Goal: Task Accomplishment & Management: Manage account settings

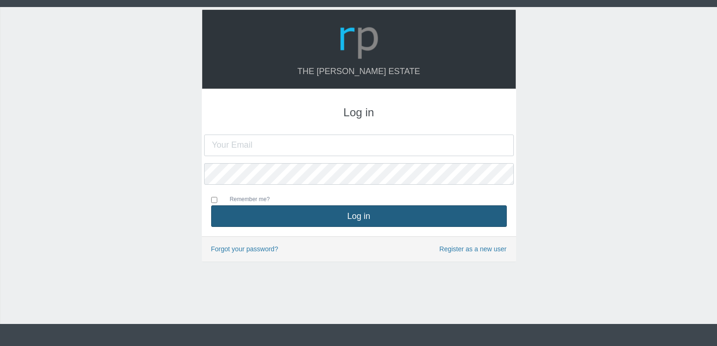
type input "[EMAIL_ADDRESS][DOMAIN_NAME]"
click at [359, 221] on button "Log in" at bounding box center [359, 217] width 296 height 22
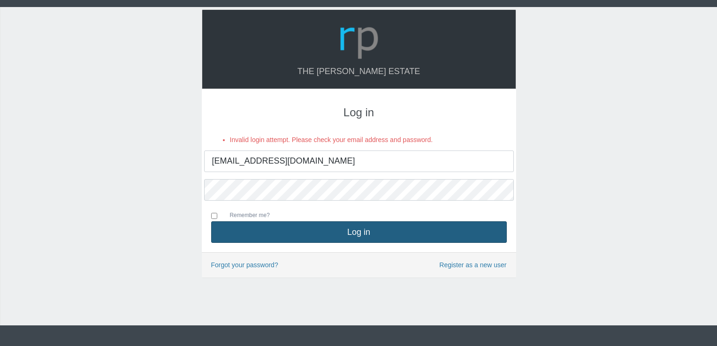
click at [458, 231] on button "Log in" at bounding box center [359, 233] width 296 height 22
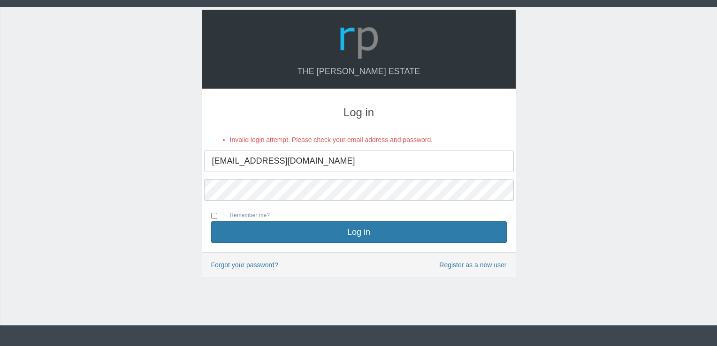
click at [578, 206] on div "The Hudson Estate Log in Invalid login attempt. Please check your email address…" at bounding box center [358, 166] width 717 height 319
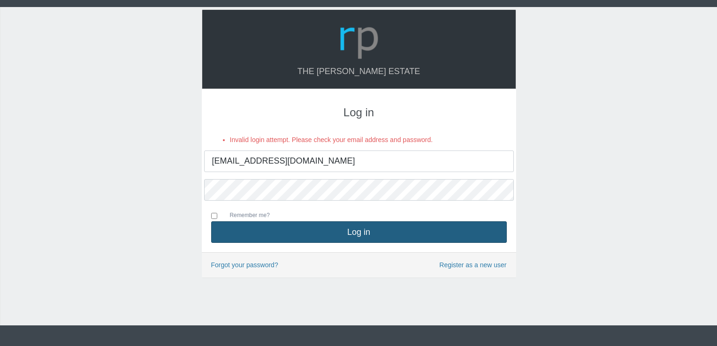
click at [372, 230] on button "Log in" at bounding box center [359, 233] width 296 height 22
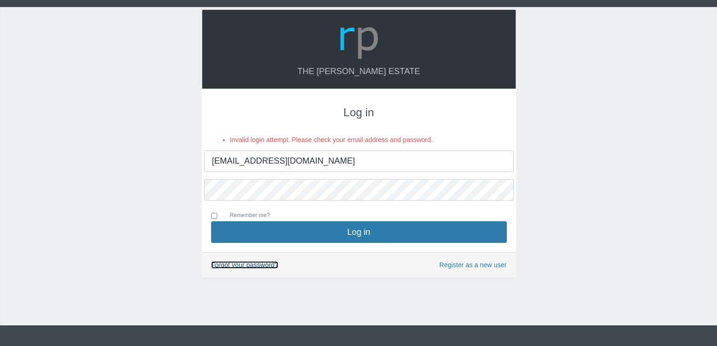
click at [245, 264] on link "Forgot your password?" at bounding box center [244, 265] width 67 height 8
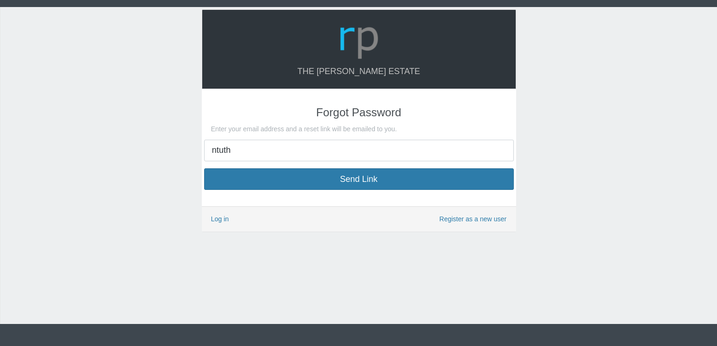
type input "[EMAIL_ADDRESS][DOMAIN_NAME]"
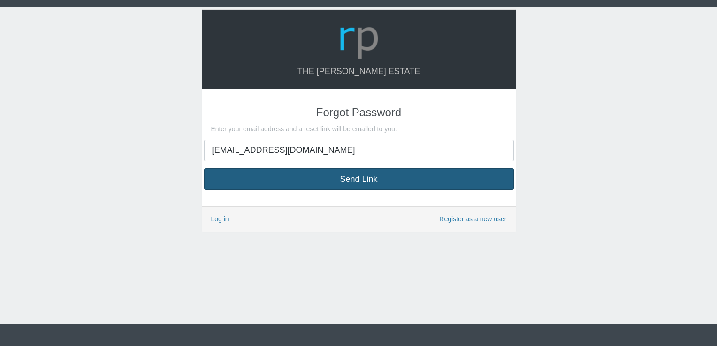
click at [392, 186] on button "Send Link" at bounding box center [359, 179] width 310 height 22
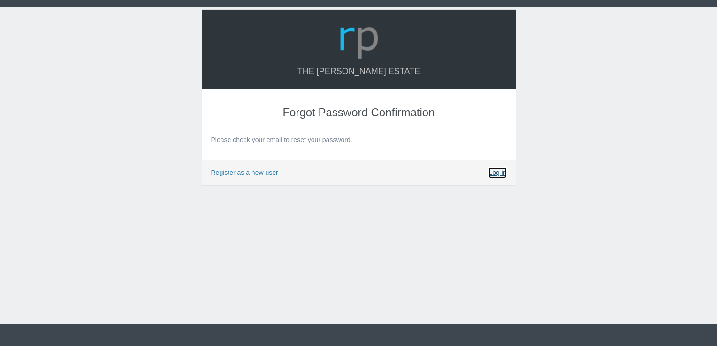
click at [495, 172] on link "Log in" at bounding box center [498, 173] width 18 height 11
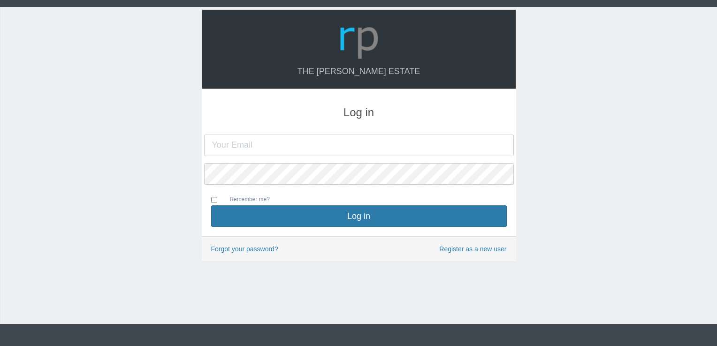
type input "[EMAIL_ADDRESS][DOMAIN_NAME]"
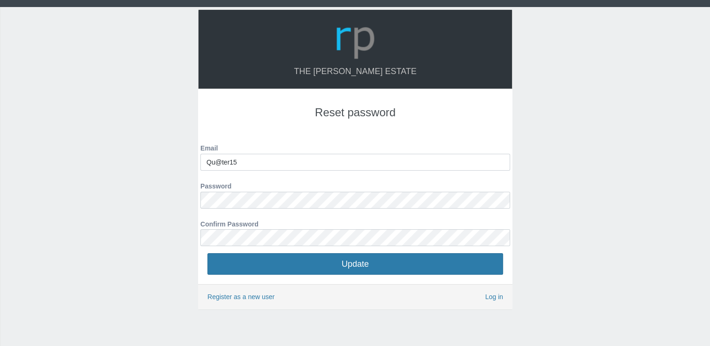
drag, startPoint x: 244, startPoint y: 162, endPoint x: 185, endPoint y: 162, distance: 58.7
click at [185, 162] on div "The [PERSON_NAME] Estate Reset password Email Qu@ter15 Password Confirm Password" at bounding box center [355, 182] width 710 height 351
click at [245, 159] on input "Qu@ter15" at bounding box center [355, 162] width 310 height 17
type input "Q"
type input "[EMAIL_ADDRESS][DOMAIN_NAME]"
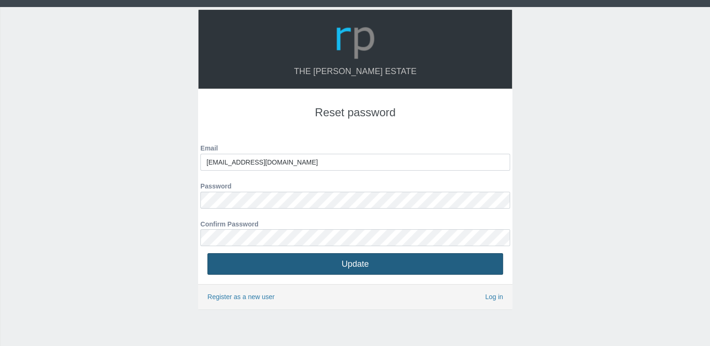
click at [380, 267] on button "Update" at bounding box center [355, 264] width 296 height 22
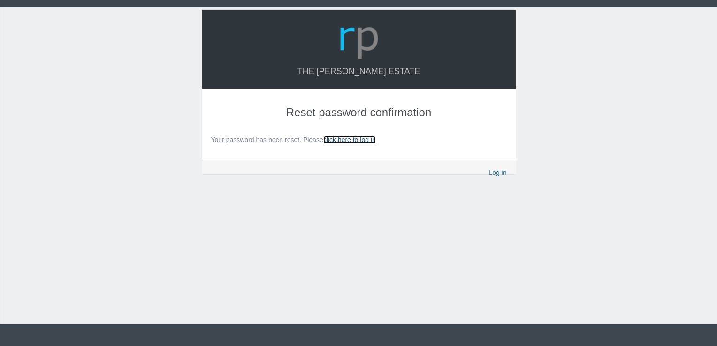
click at [357, 138] on link "click here to log in" at bounding box center [349, 140] width 53 height 8
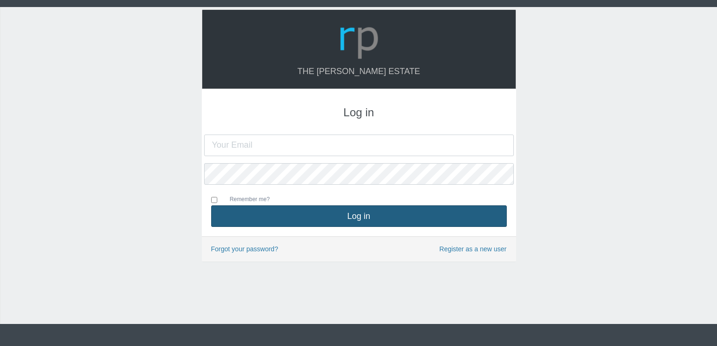
type input "[EMAIL_ADDRESS][DOMAIN_NAME]"
click at [336, 217] on button "Log in" at bounding box center [359, 217] width 296 height 22
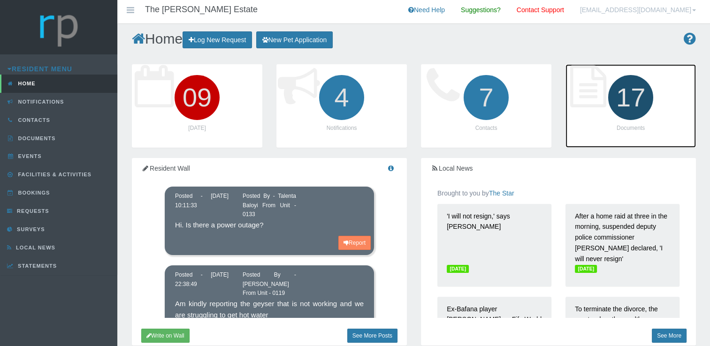
click at [631, 100] on icon "17" at bounding box center [631, 97] width 53 height 53
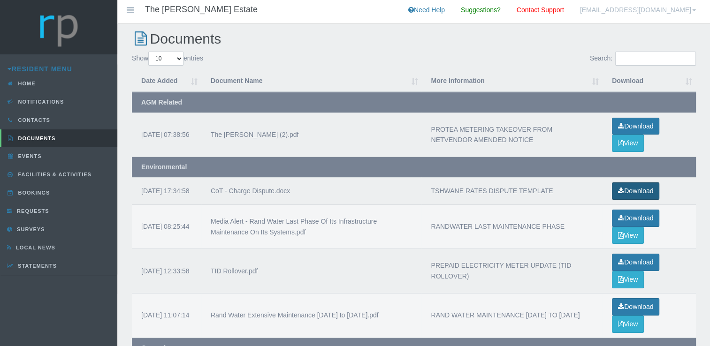
click at [636, 192] on link "Download" at bounding box center [635, 191] width 47 height 17
click at [396, 63] on div "Show 10 25 50 100 entries" at bounding box center [269, 60] width 275 height 16
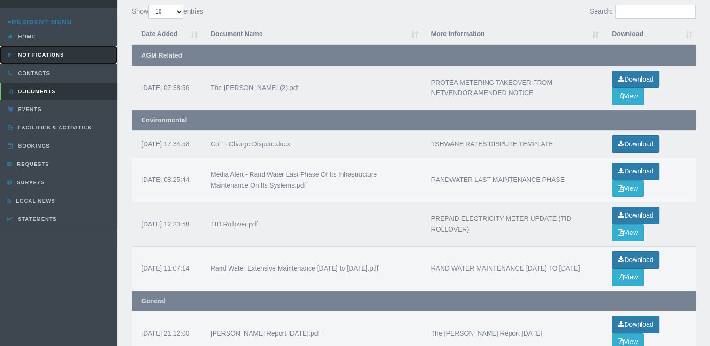
click at [47, 54] on span "Notifications" at bounding box center [40, 55] width 48 height 6
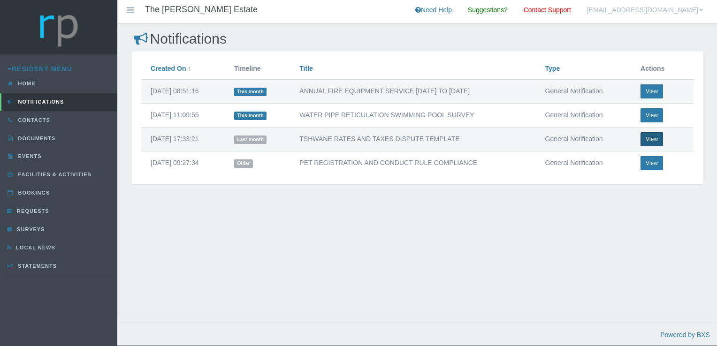
click at [657, 140] on button "View" at bounding box center [652, 139] width 23 height 14
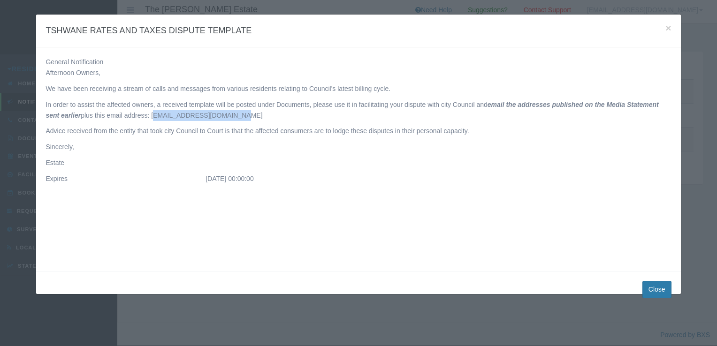
drag, startPoint x: 137, startPoint y: 115, endPoint x: 224, endPoint y: 115, distance: 87.8
click at [224, 115] on p "In order to assist the affected owners, a received template will be posted unde…" at bounding box center [359, 110] width 626 height 22
copy p "disputes@tshwane.gov.za"
click at [659, 292] on button "Close" at bounding box center [657, 289] width 29 height 17
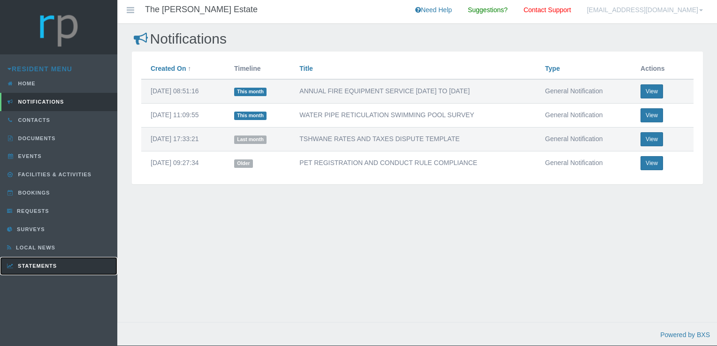
click at [43, 266] on span "Statements" at bounding box center [35, 266] width 41 height 6
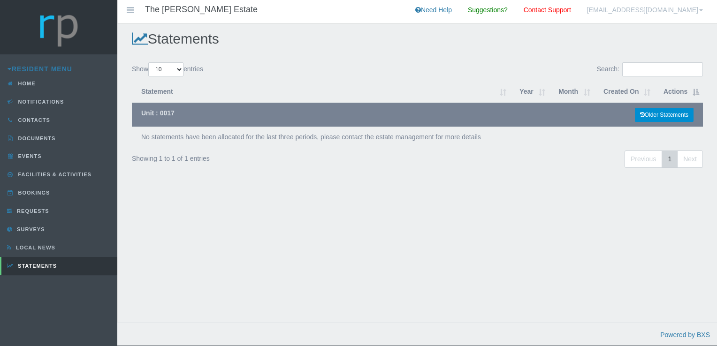
click at [646, 114] on link "Older Statements" at bounding box center [664, 115] width 59 height 14
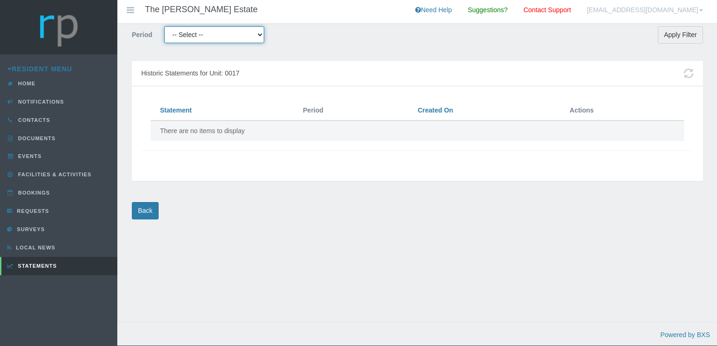
click at [261, 36] on select "-- Select -- 2024-10 2024-11 2024-12 2025-01 2025-02 2025-03 2025-04 2025-05 20…" at bounding box center [213, 34] width 99 height 17
select select "2024-10"
click at [164, 26] on select "-- Select -- 2024-10 2024-11 2024-12 2025-01 2025-02 2025-03 2025-04 2025-05 20…" at bounding box center [213, 34] width 99 height 17
click at [673, 38] on input "Apply Filter" at bounding box center [680, 34] width 45 height 17
click at [46, 140] on span "Documents" at bounding box center [36, 139] width 40 height 6
